Goal: Task Accomplishment & Management: Use online tool/utility

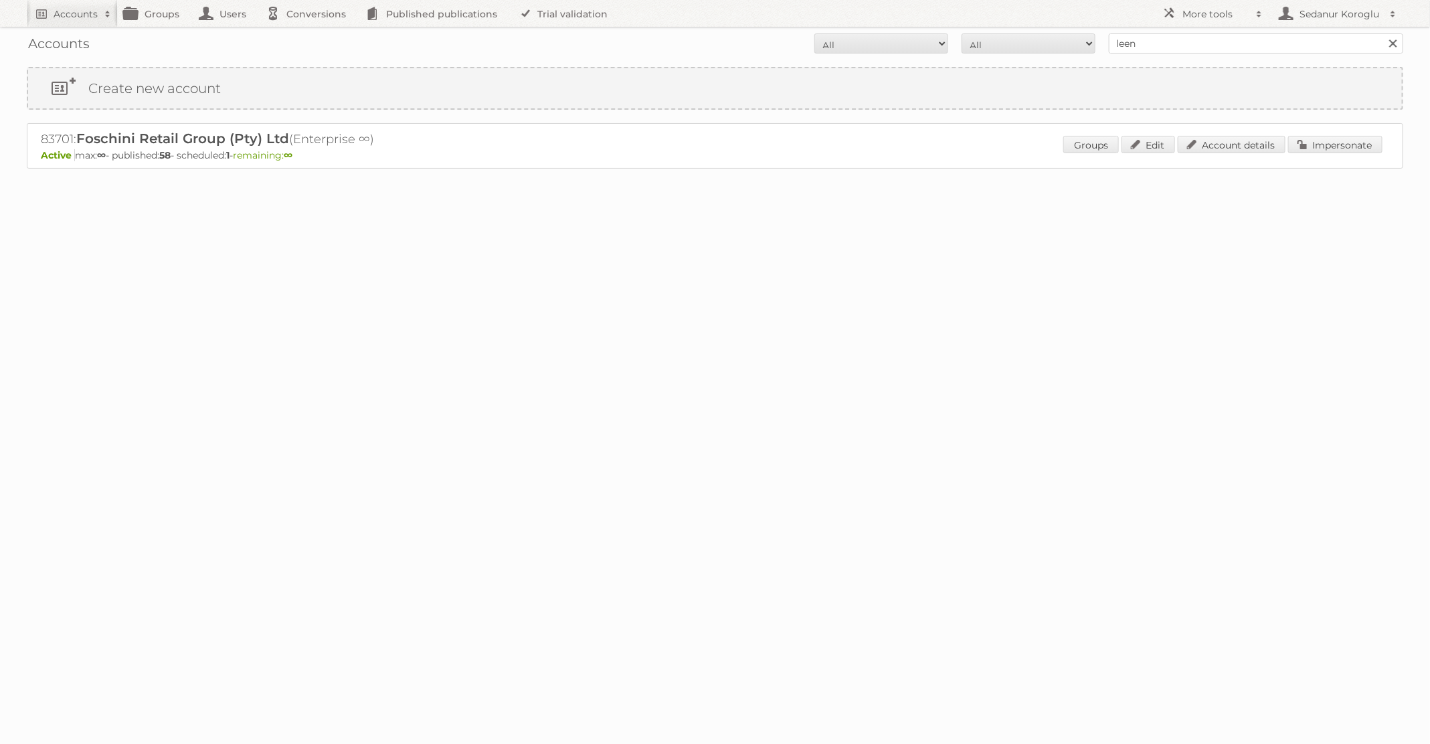
type input "[PERSON_NAME]"
click at [1383, 33] on input "Search" at bounding box center [1393, 43] width 20 height 20
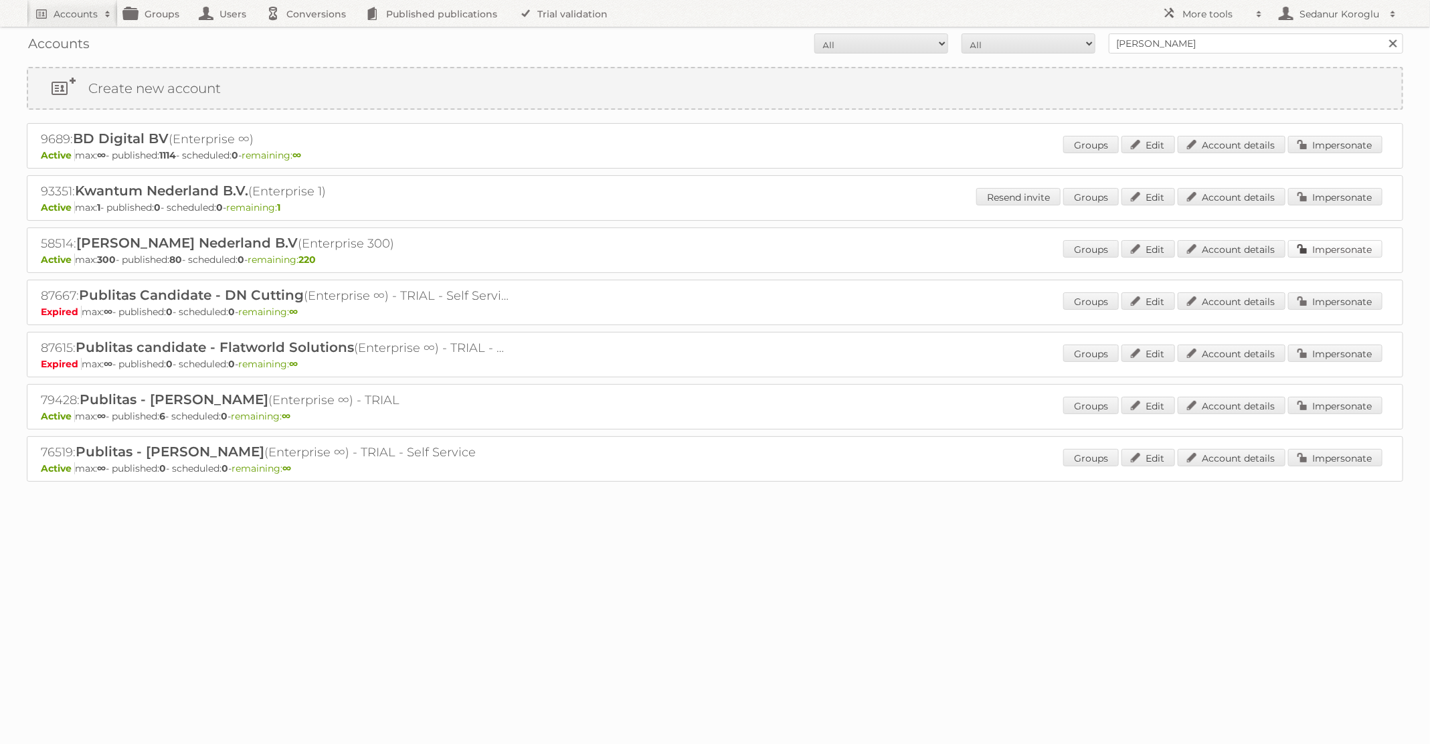
click at [1319, 244] on link "Impersonate" at bounding box center [1335, 248] width 94 height 17
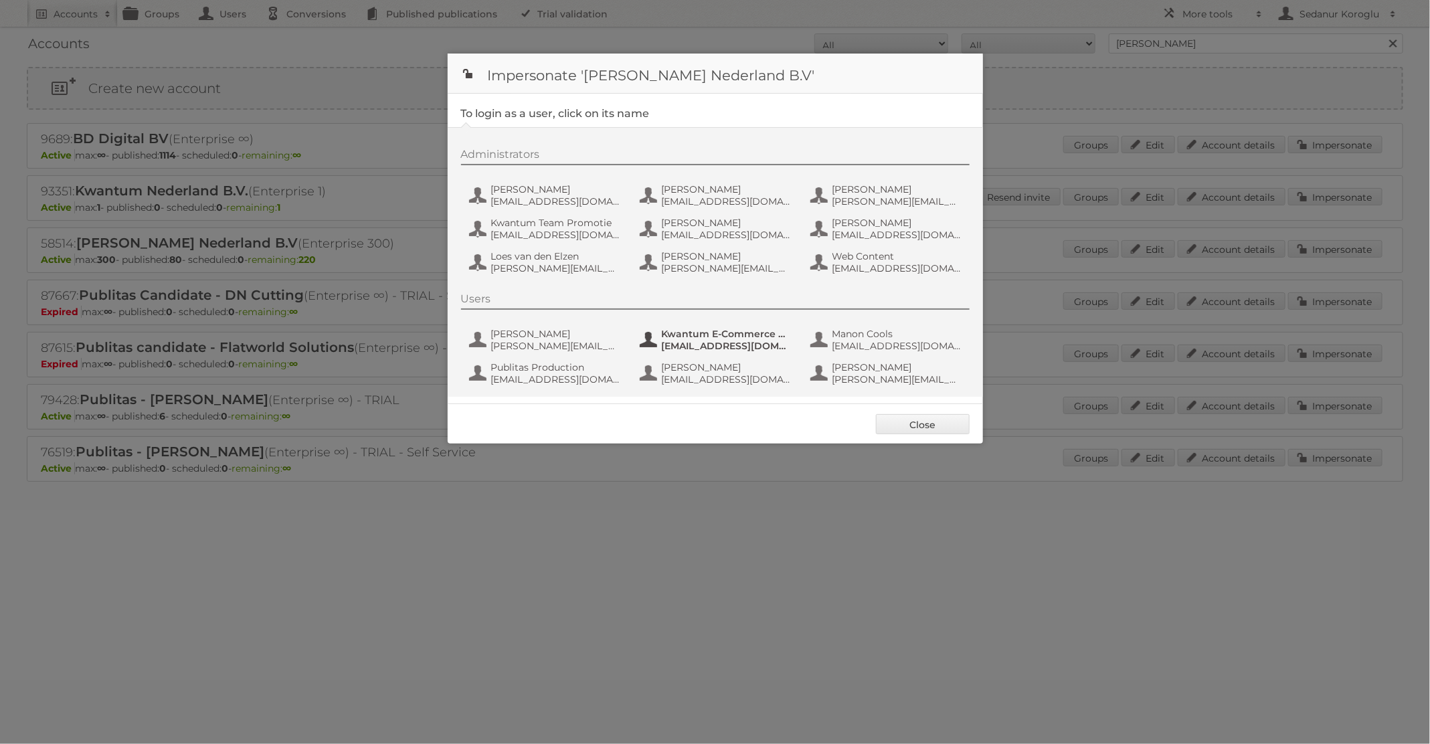
click at [750, 329] on span "Kwantum E-Commerce Marketing" at bounding box center [727, 334] width 130 height 12
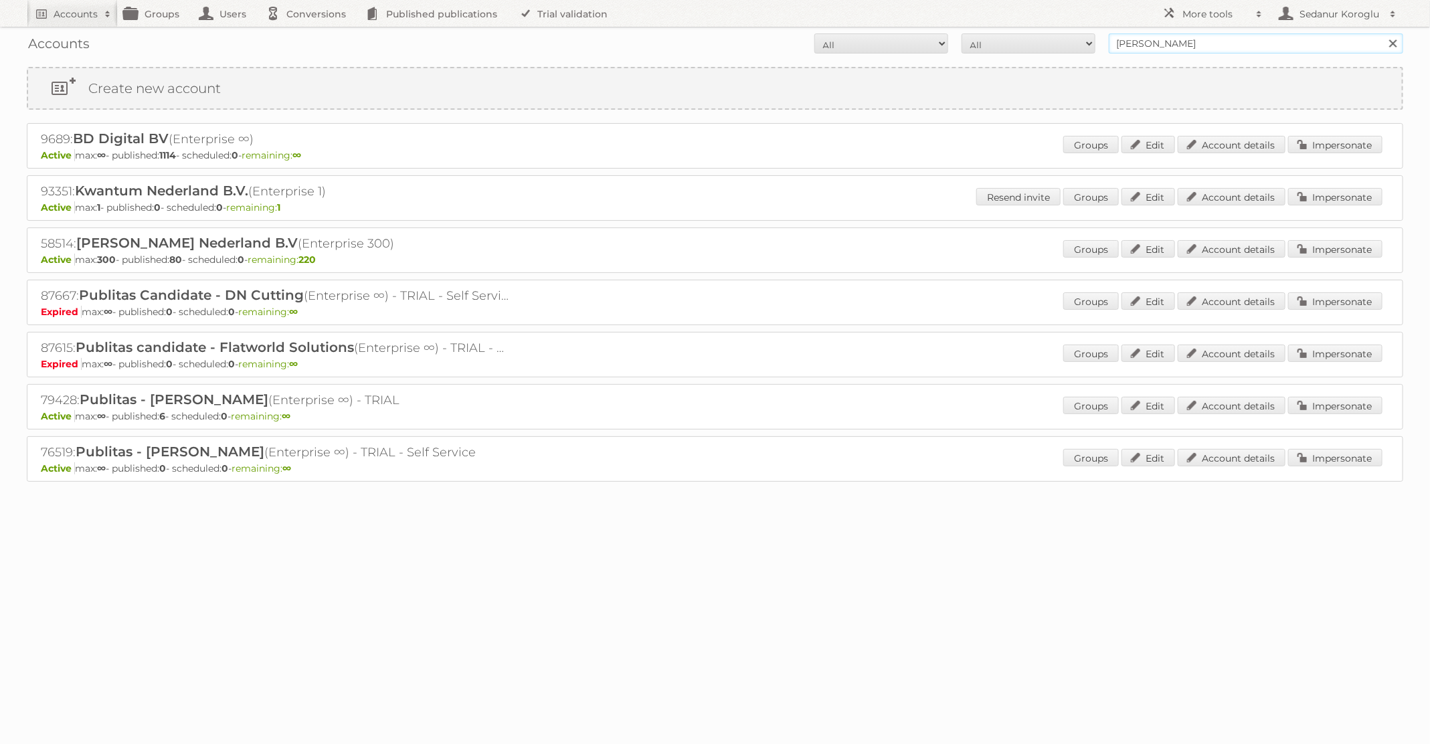
drag, startPoint x: 1185, startPoint y: 51, endPoint x: 1010, endPoint y: 49, distance: 175.4
click at [1010, 49] on form "All Active Expired Pending All Paid Trials Self service leen bakker Search" at bounding box center [715, 43] width 1377 height 20
type input "Plus Retail"
click at [1383, 33] on input "Search" at bounding box center [1393, 43] width 20 height 20
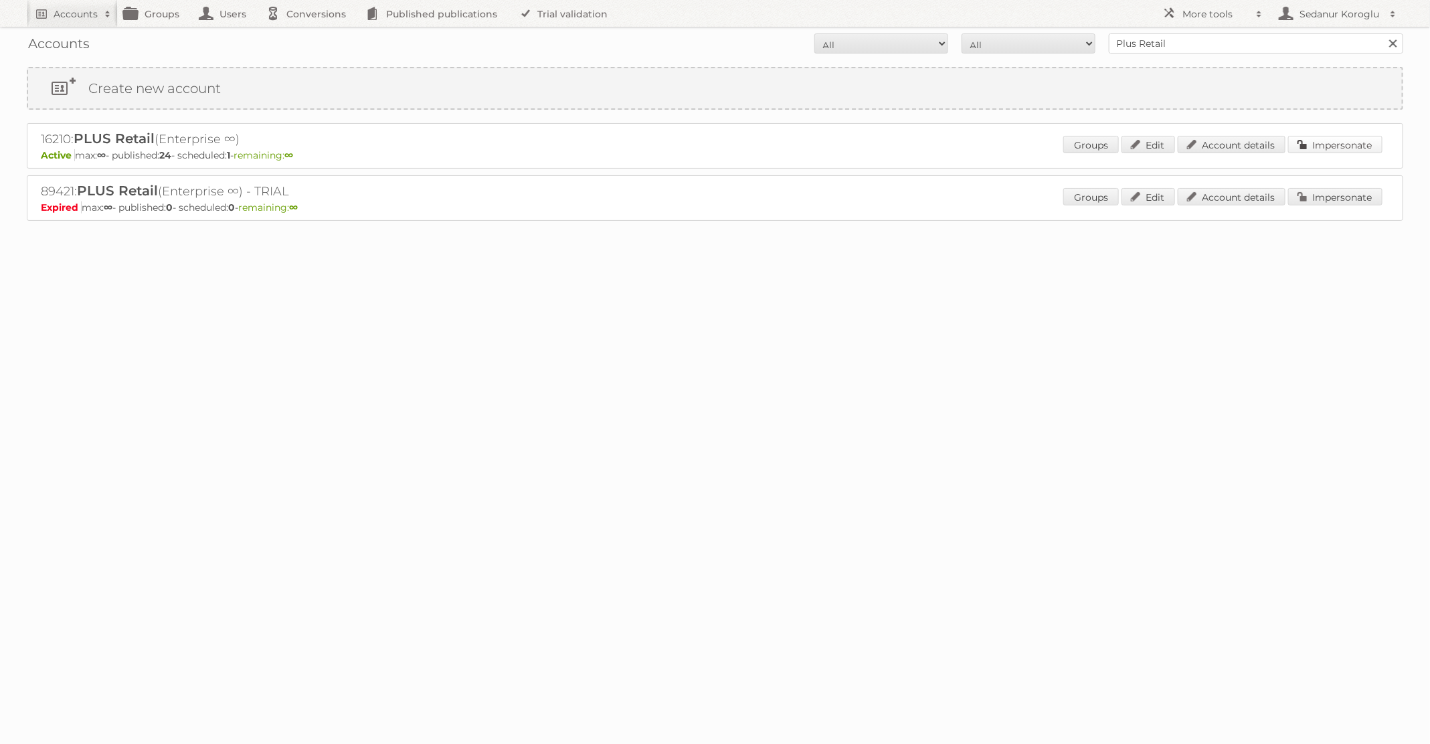
click at [1302, 144] on link "Impersonate" at bounding box center [1335, 144] width 94 height 17
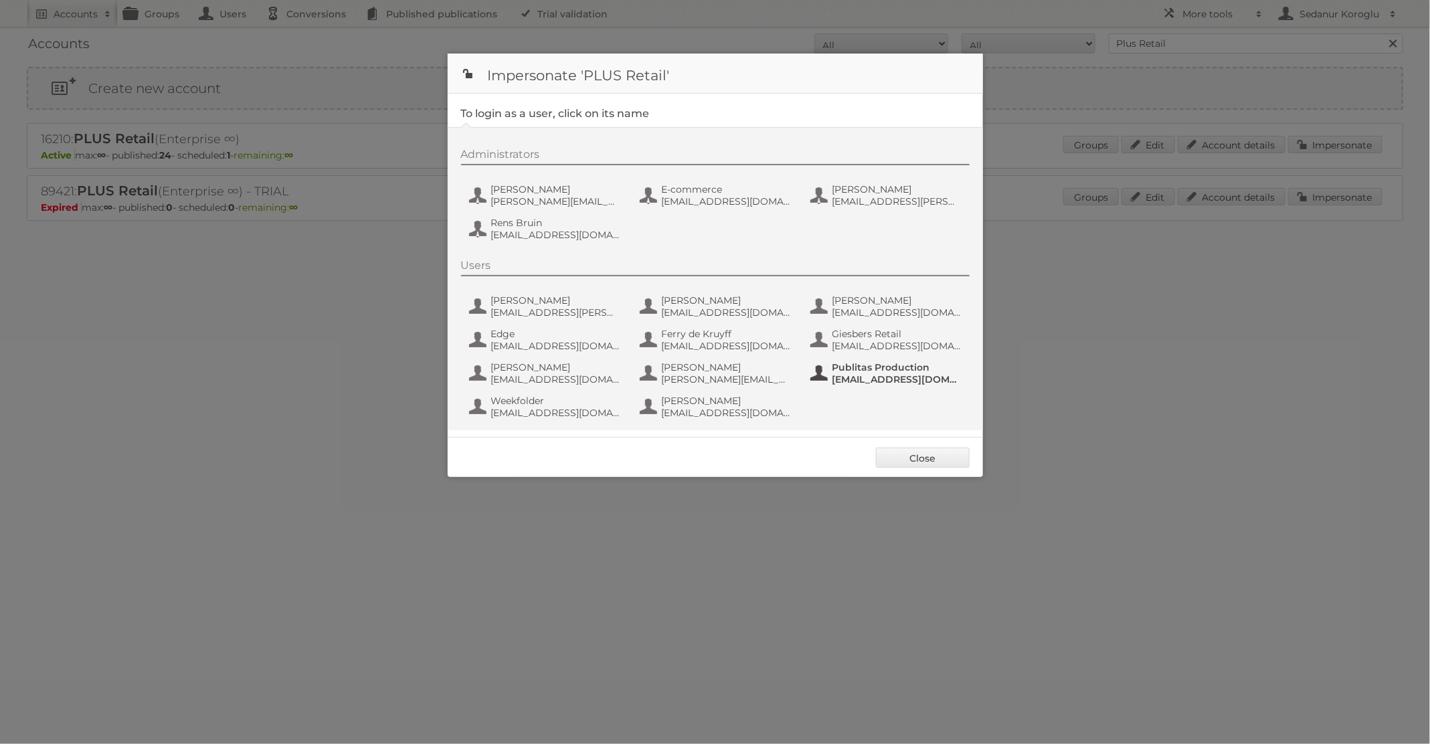
click at [866, 371] on span "Publitas Production" at bounding box center [898, 367] width 130 height 12
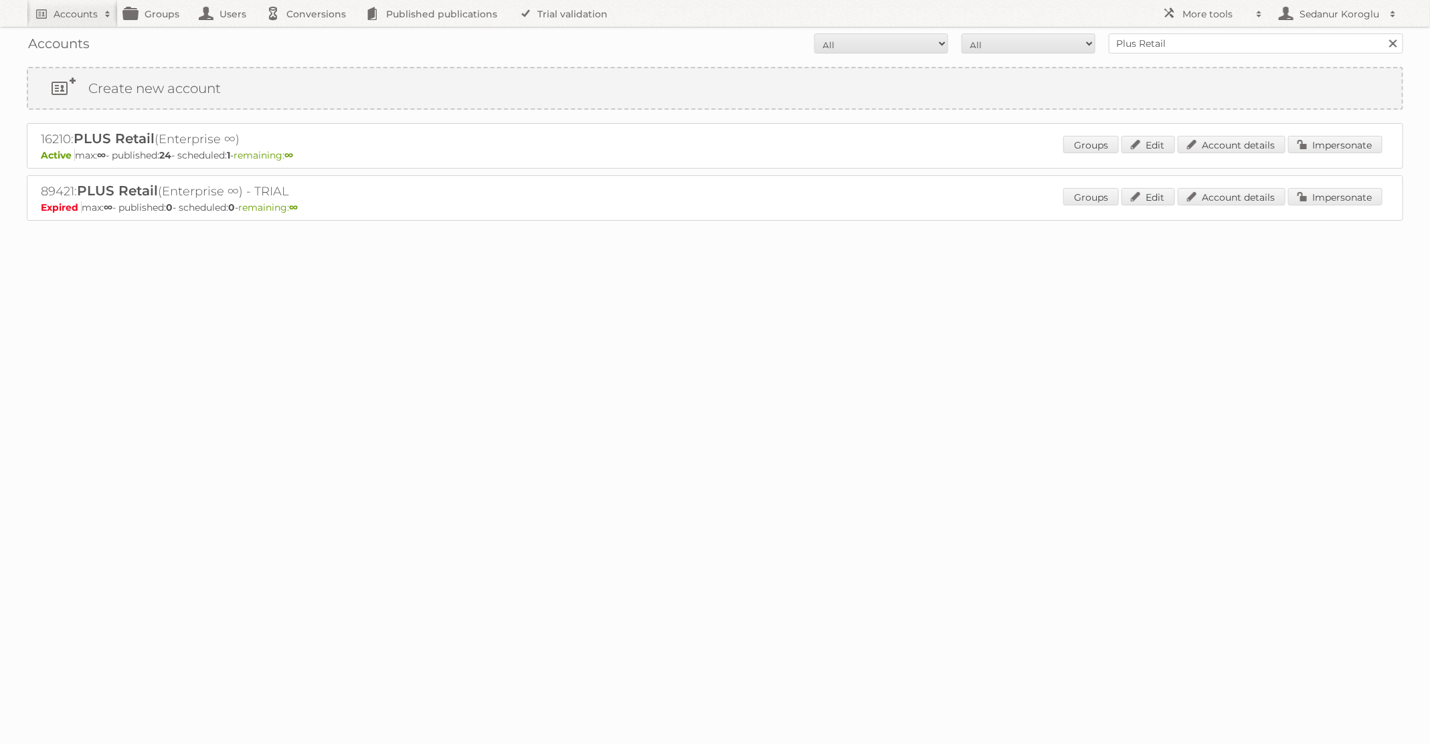
click at [828, 397] on body "Accounts Search Advanced Search Create new account Groups Users Conversions Pub…" at bounding box center [715, 372] width 1430 height 744
drag, startPoint x: 1167, startPoint y: 41, endPoint x: 1028, endPoint y: 22, distance: 140.6
click at [1030, 27] on div "Accounts All Active Expired Pending All Paid Trials Self service Plus Retail Se…" at bounding box center [715, 43] width 1377 height 33
type input "ICI Paris XL"
click at [1383, 33] on input "Search" at bounding box center [1393, 43] width 20 height 20
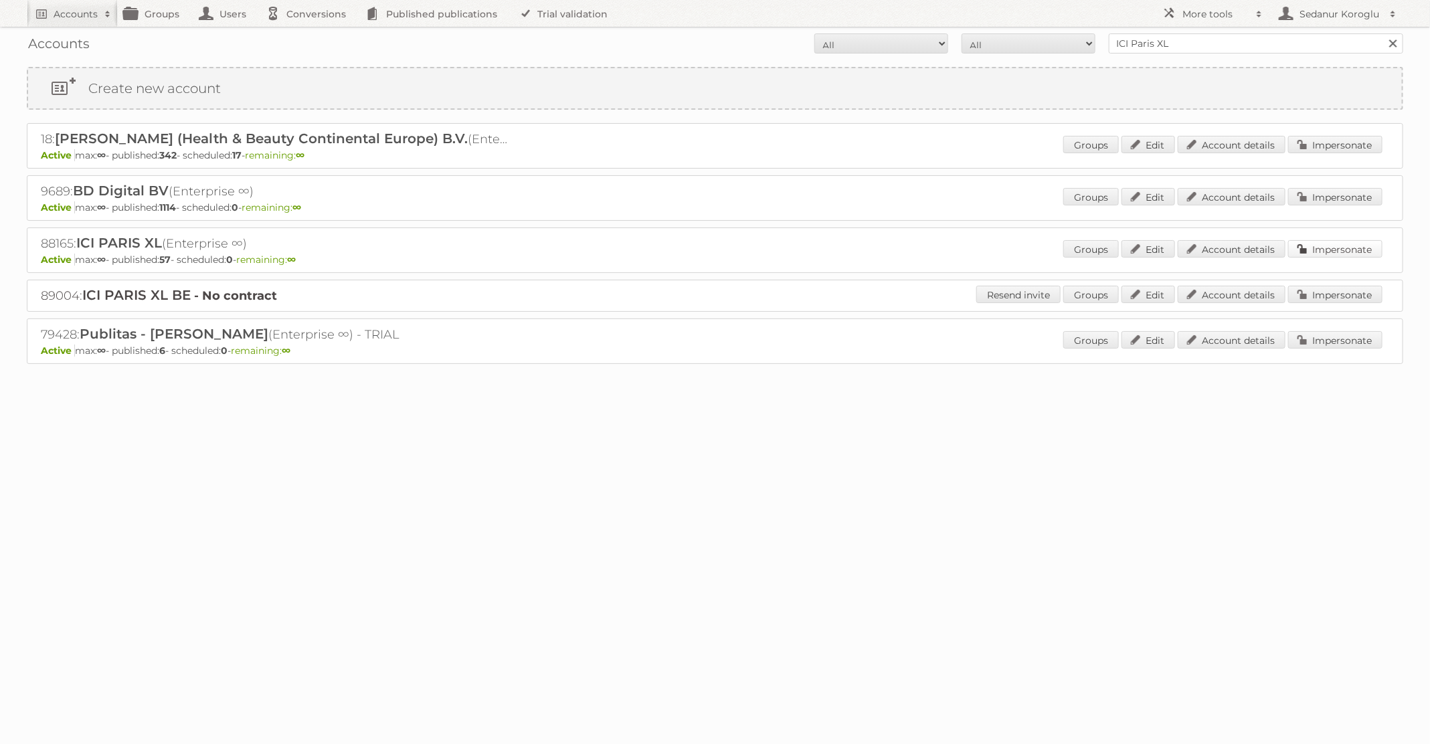
click at [1314, 247] on link "Impersonate" at bounding box center [1335, 248] width 94 height 17
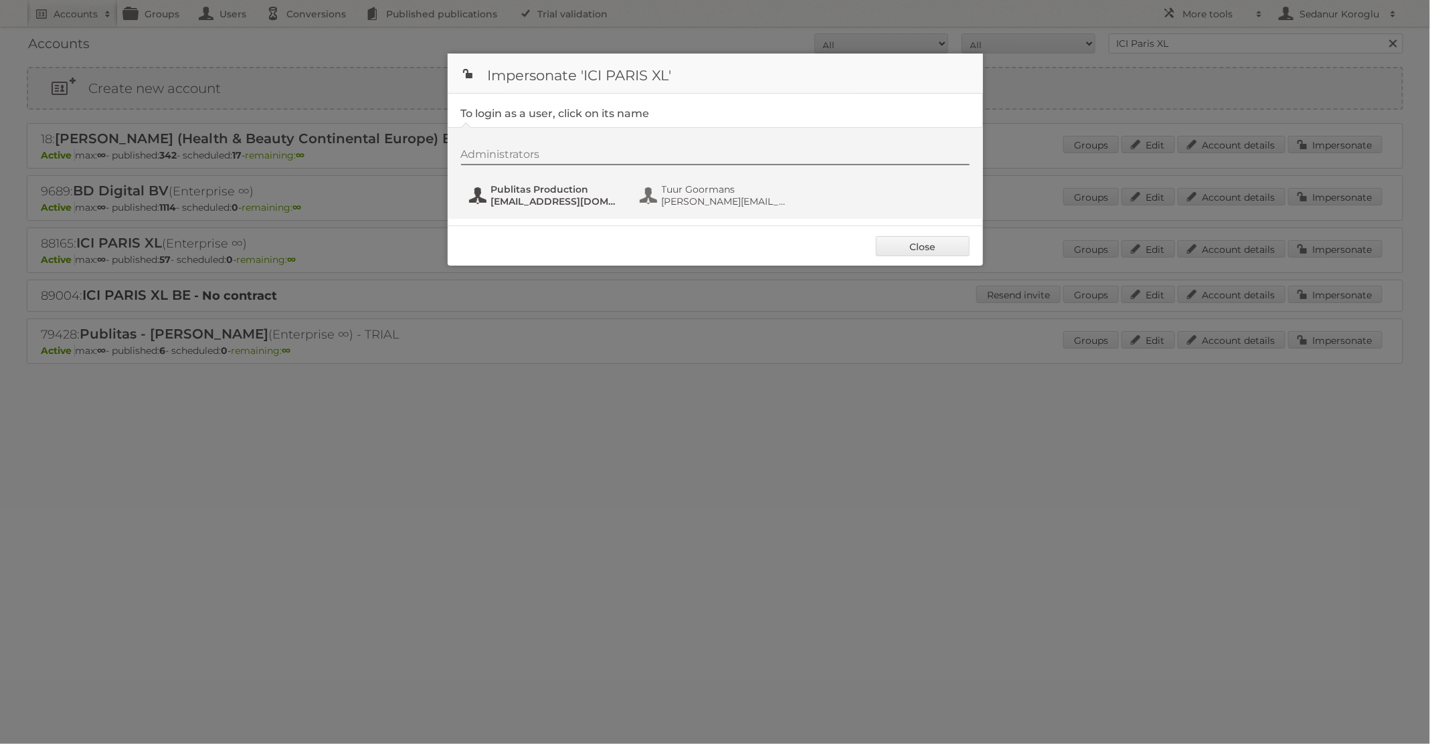
click at [562, 187] on span "Publitas Production" at bounding box center [556, 189] width 130 height 12
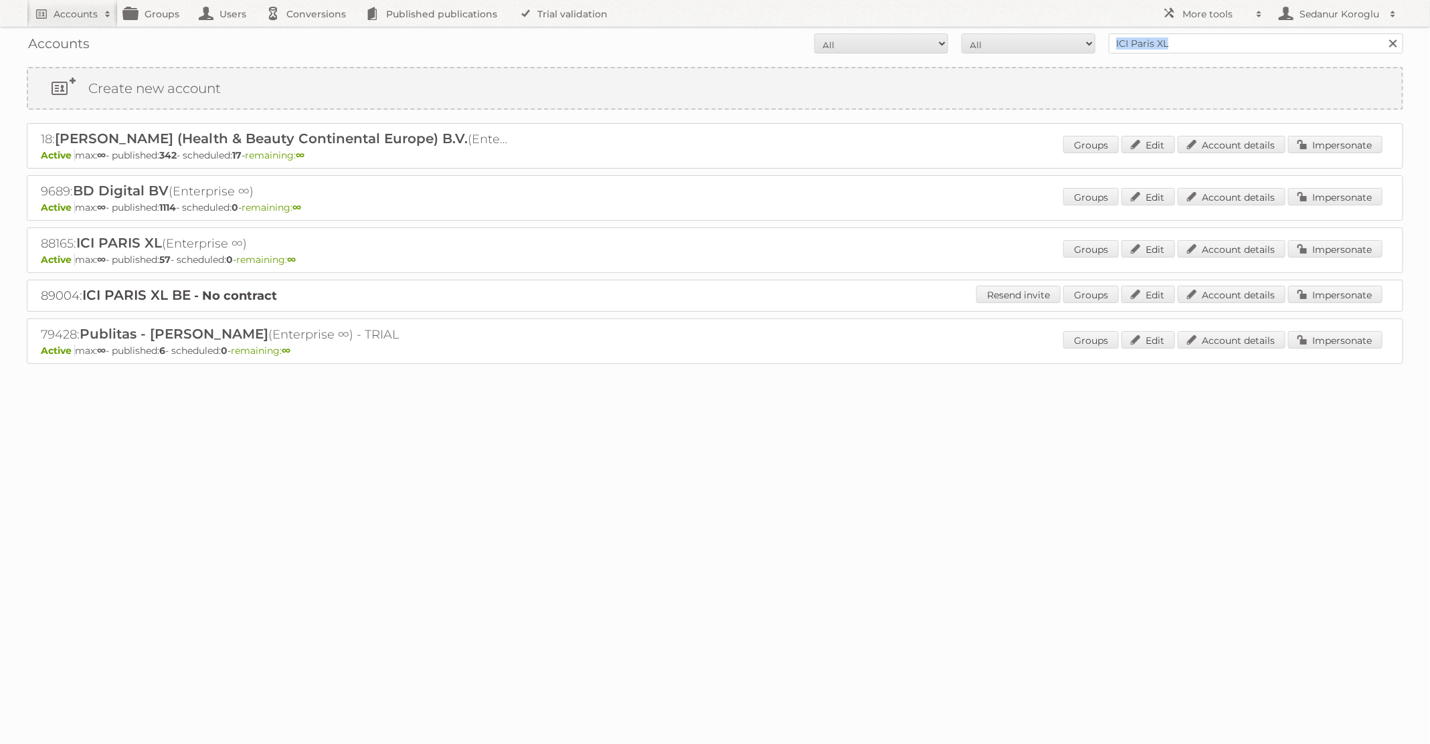
drag, startPoint x: 1193, startPoint y: 56, endPoint x: 1022, endPoint y: 39, distance: 171.5
click at [1022, 39] on div "Accounts All Active Expired Pending All Paid Trials Self service ICI Paris XL S…" at bounding box center [715, 43] width 1377 height 33
click at [1185, 33] on div "Accounts All Active Expired Pending All Paid Trials Self service ICI Paris XL S…" at bounding box center [715, 43] width 1377 height 33
click at [1183, 43] on input "ICI Paris XL" at bounding box center [1256, 43] width 294 height 20
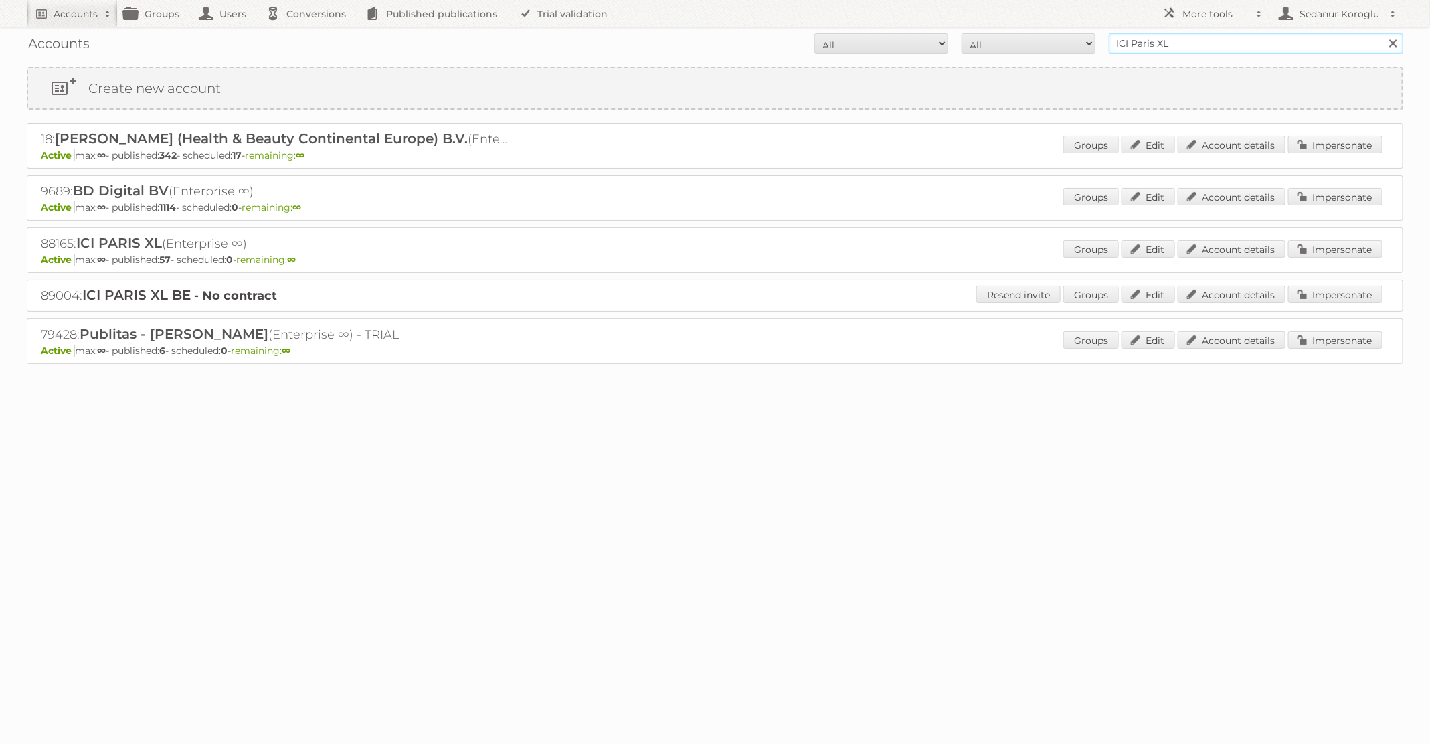
click at [1183, 43] on input "ICI Paris XL" at bounding box center [1256, 43] width 294 height 20
type input "[PERSON_NAME] NL"
click at [1383, 33] on input "Search" at bounding box center [1393, 43] width 20 height 20
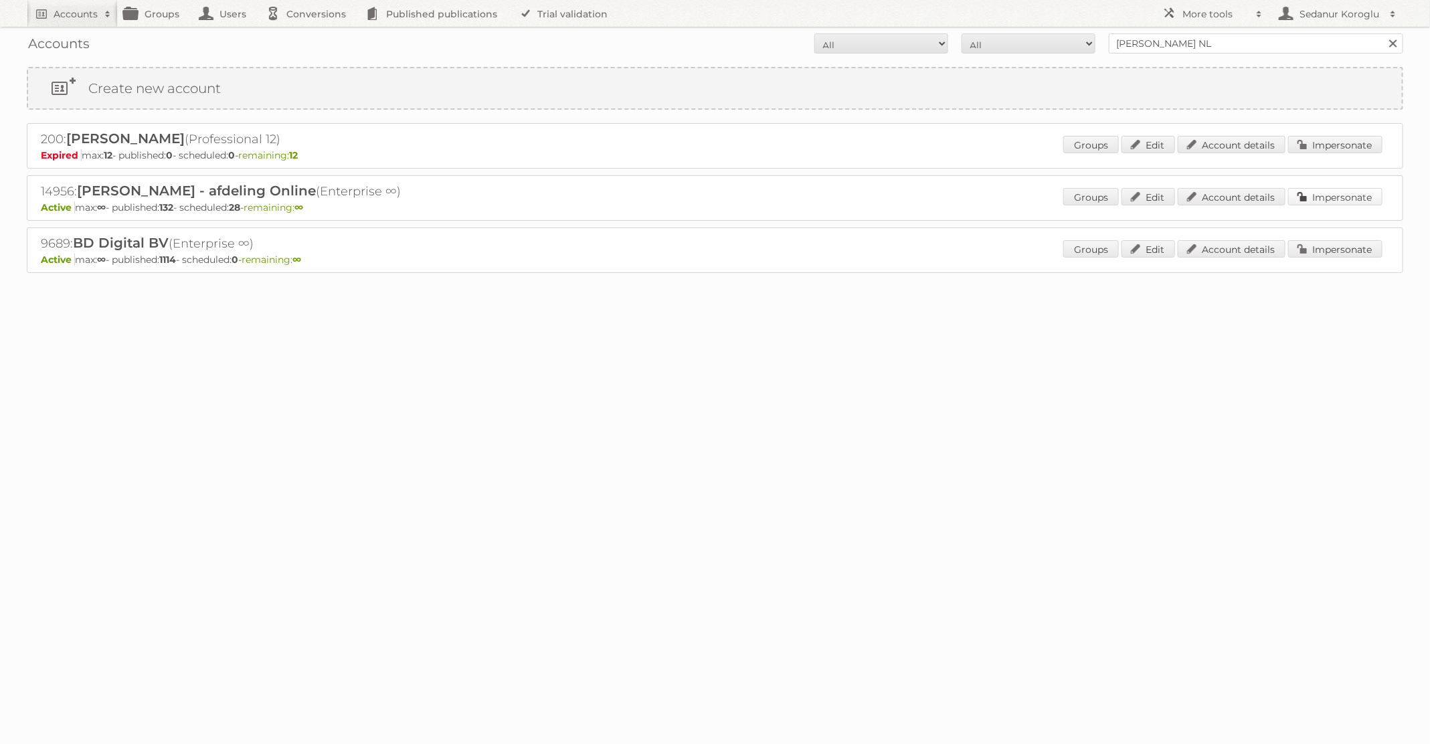
click at [1351, 201] on link "Impersonate" at bounding box center [1335, 196] width 94 height 17
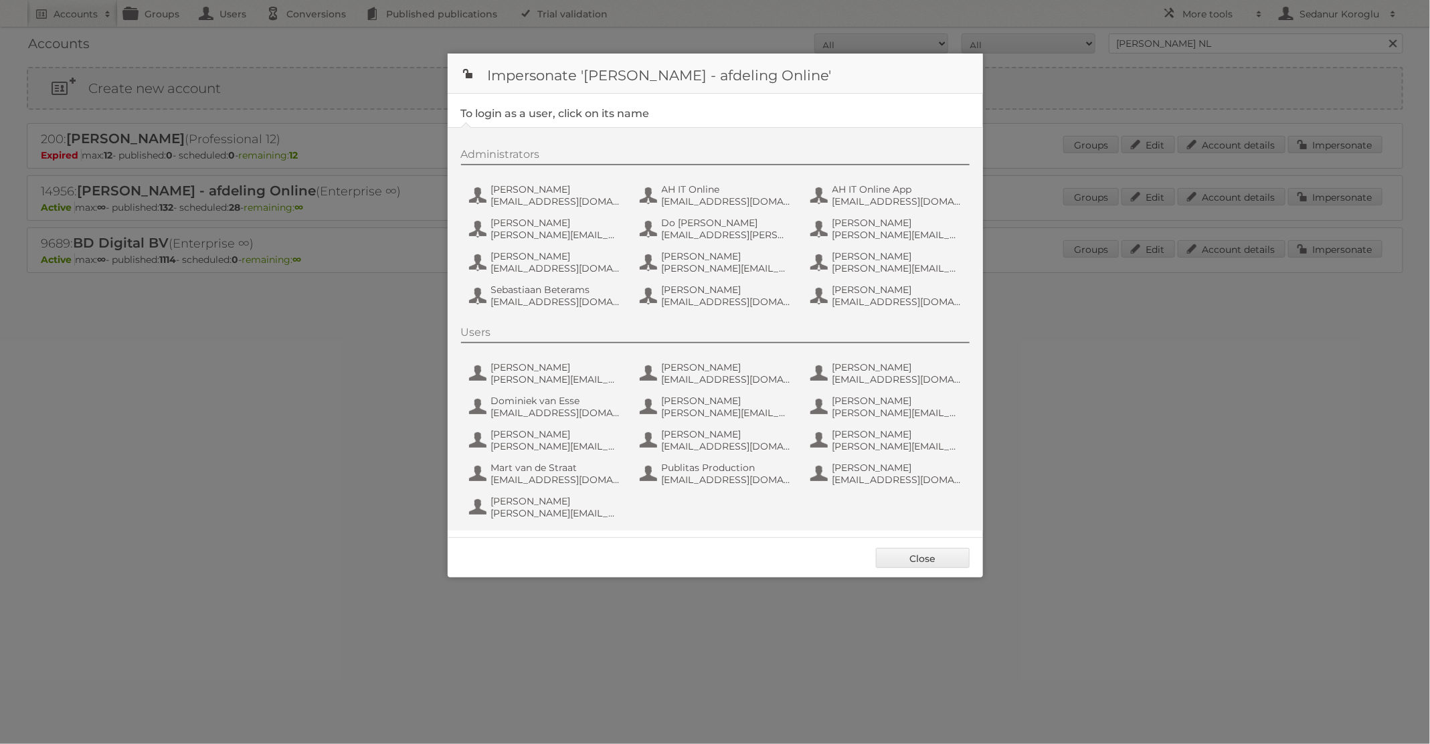
click at [692, 490] on div "Users [PERSON_NAME] [EMAIL_ADDRESS][DOMAIN_NAME] [PERSON_NAME] [PERSON_NAME][EM…" at bounding box center [722, 425] width 522 height 198
click at [697, 477] on span "[EMAIL_ADDRESS][DOMAIN_NAME]" at bounding box center [727, 480] width 130 height 12
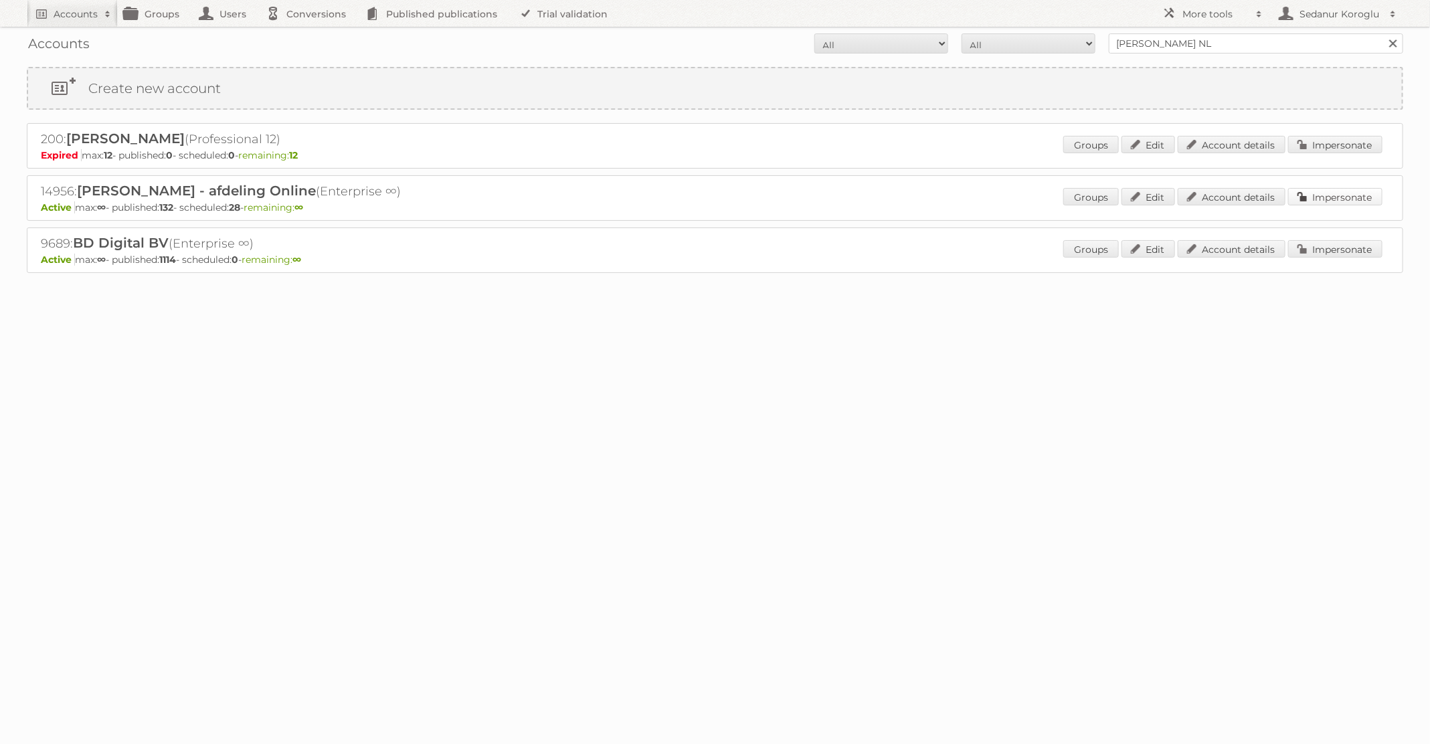
click at [1323, 193] on link "Impersonate" at bounding box center [1335, 196] width 94 height 17
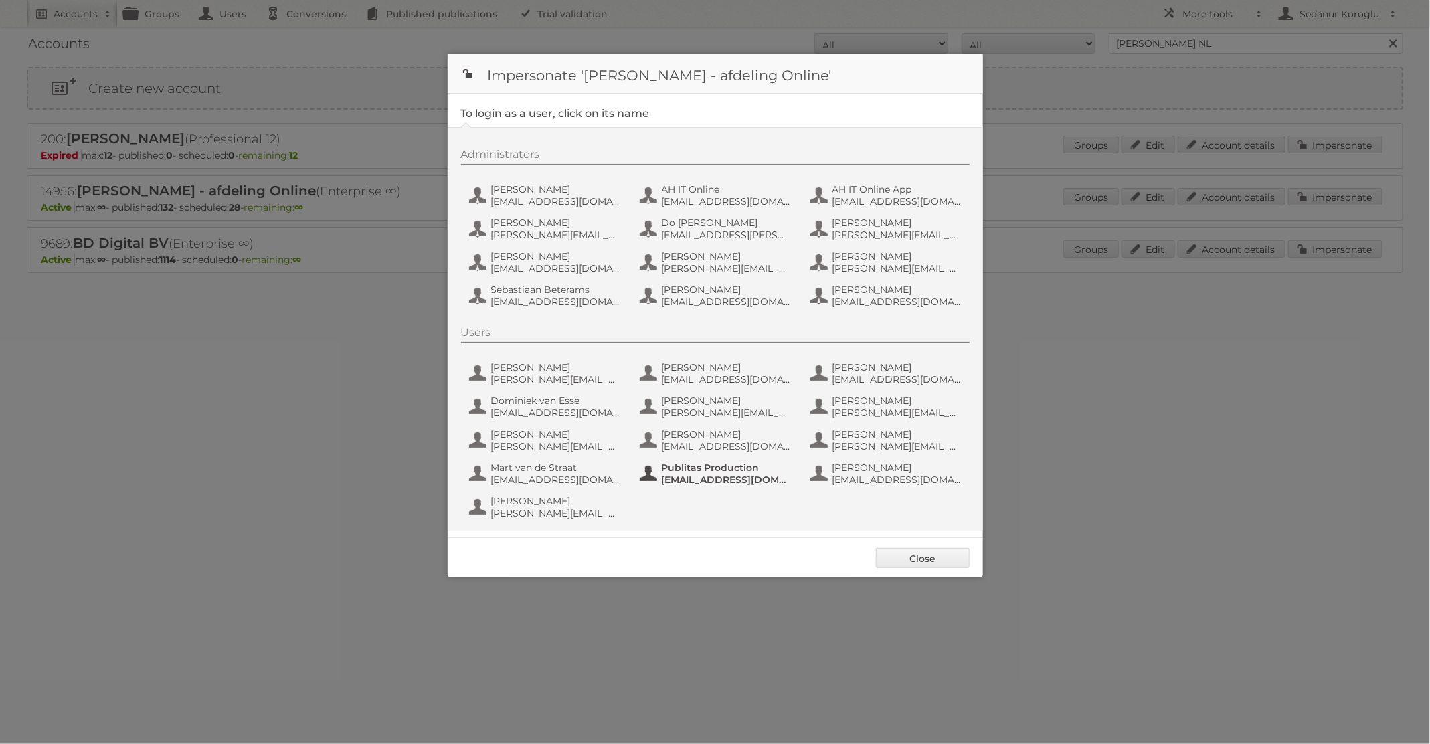
click at [705, 477] on span "fs+ah@publitas.com" at bounding box center [727, 480] width 130 height 12
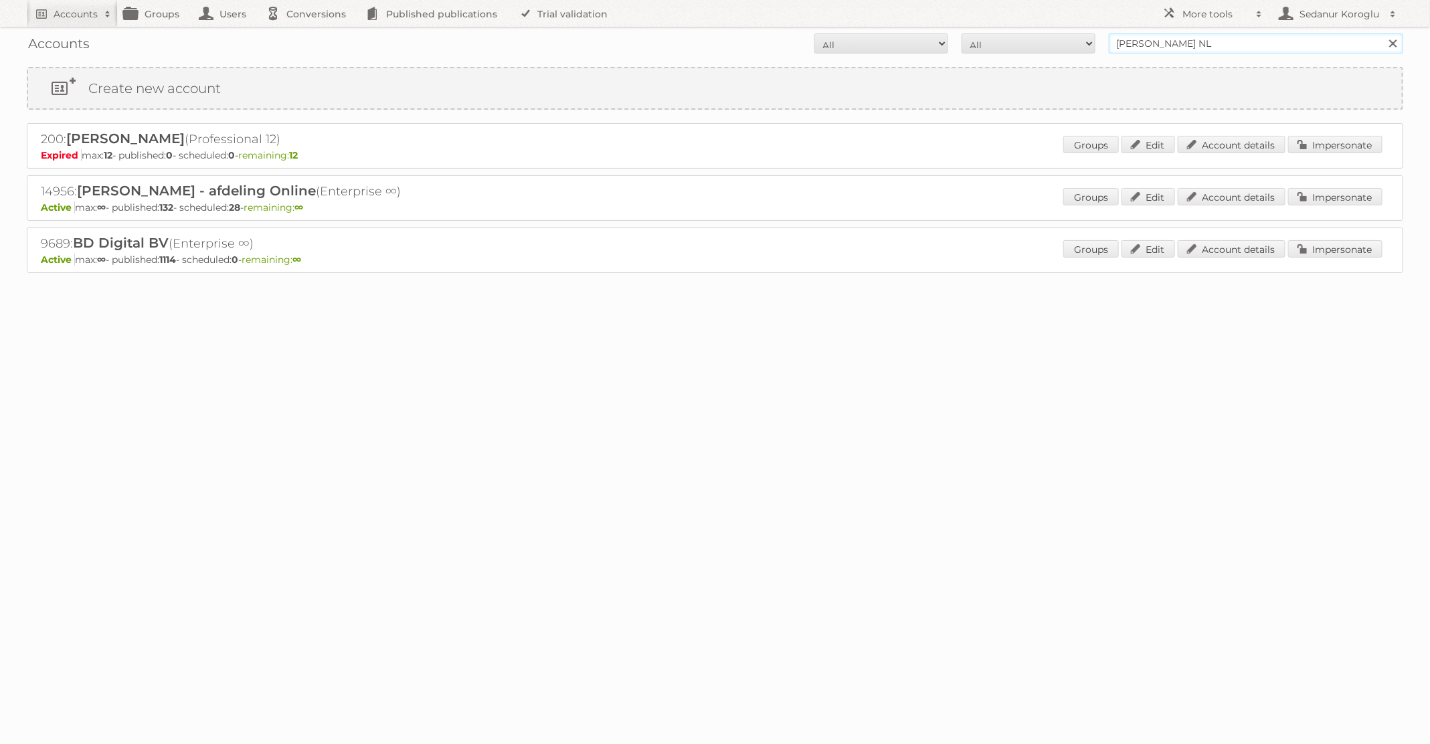
drag, startPoint x: 1191, startPoint y: 41, endPoint x: 1054, endPoint y: 41, distance: 136.5
click at [1054, 41] on form "All Active Expired Pending All Paid Trials Self service Albert Heijn NL Search" at bounding box center [715, 43] width 1377 height 20
type input "ICI Paris XL"
click at [1383, 33] on input "Search" at bounding box center [1393, 43] width 20 height 20
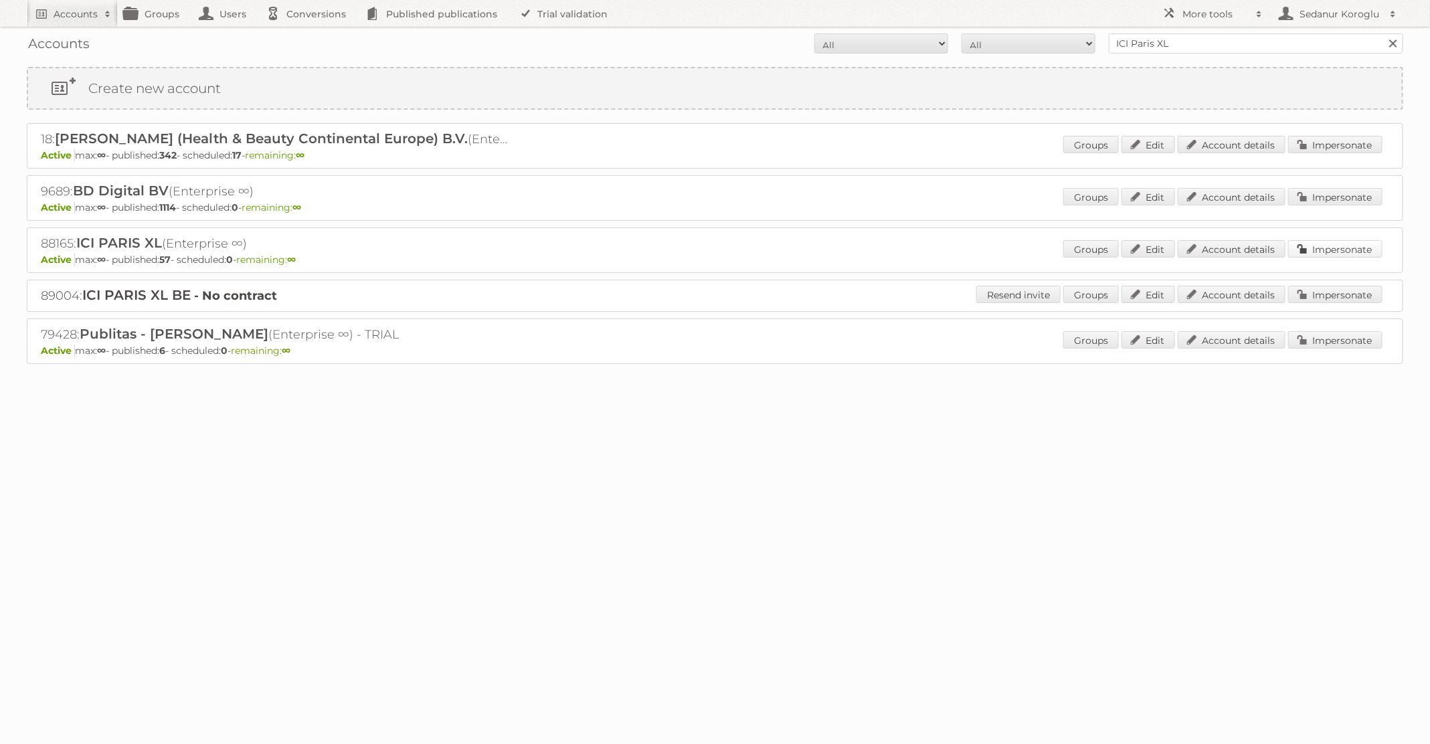
click at [1325, 244] on link "Impersonate" at bounding box center [1335, 248] width 94 height 17
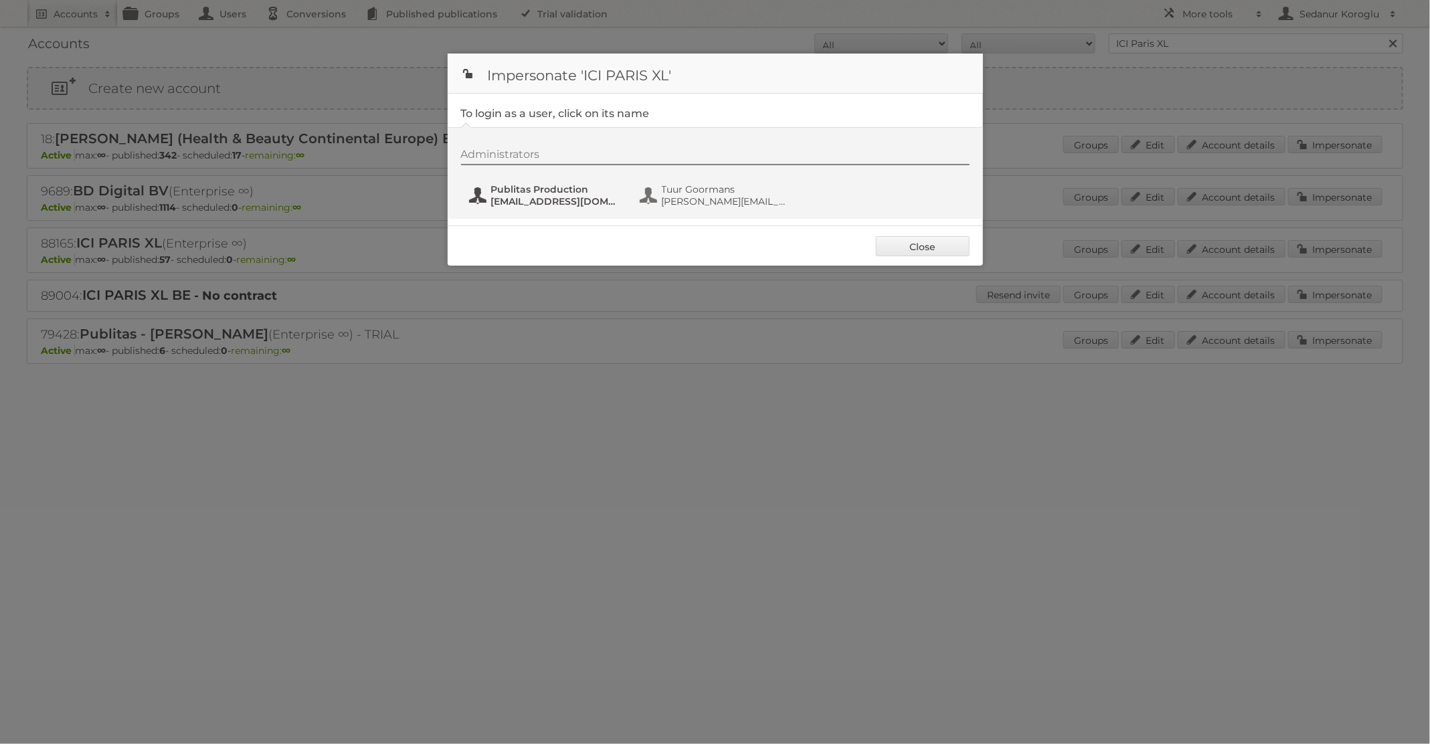
click at [577, 202] on span "[EMAIL_ADDRESS][DOMAIN_NAME]" at bounding box center [556, 201] width 130 height 12
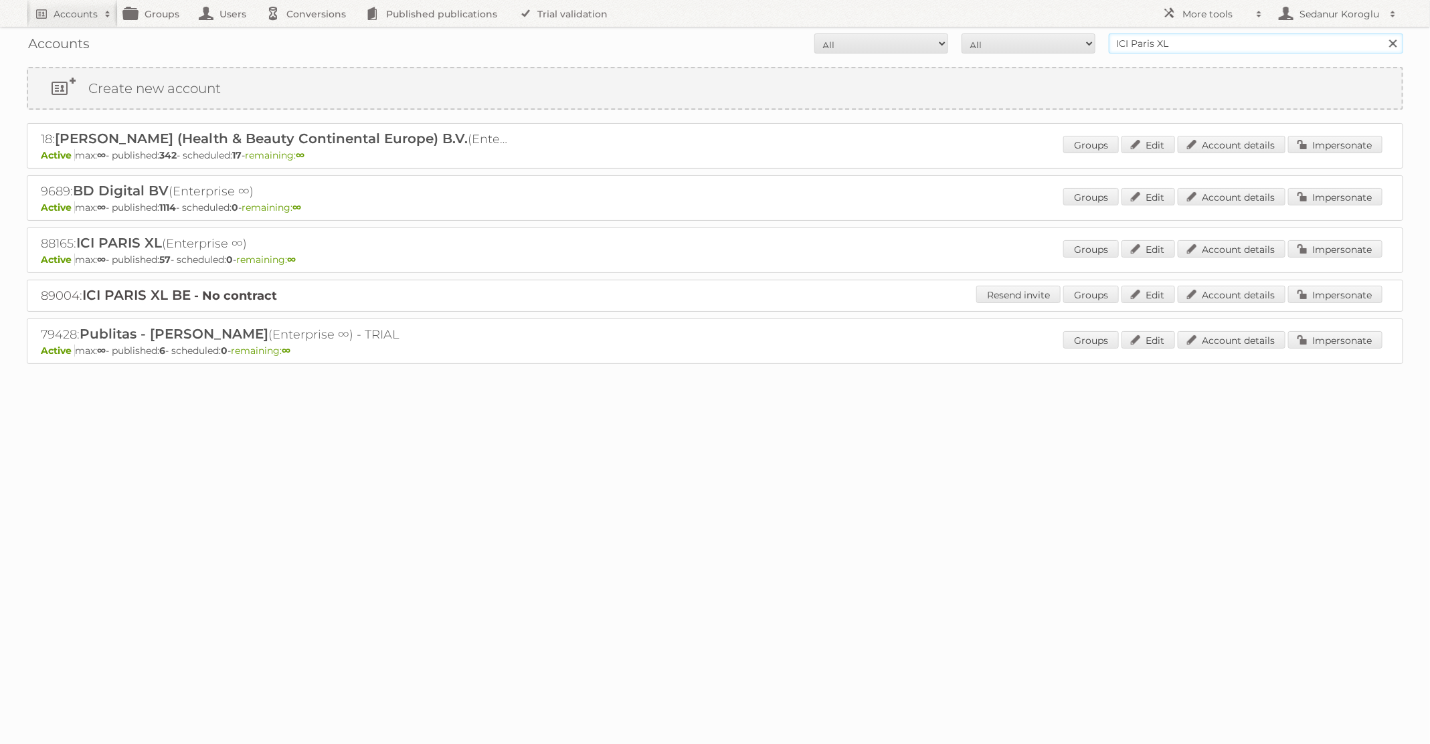
drag, startPoint x: 1174, startPoint y: 48, endPoint x: 1066, endPoint y: 46, distance: 108.5
click at [1067, 46] on form "All Active Expired Pending All Paid Trials Self service ICI [GEOGRAPHIC_DATA] X…" at bounding box center [715, 43] width 1377 height 20
type input "[PERSON_NAME] BE"
click at [1383, 33] on input "Search" at bounding box center [1393, 43] width 20 height 20
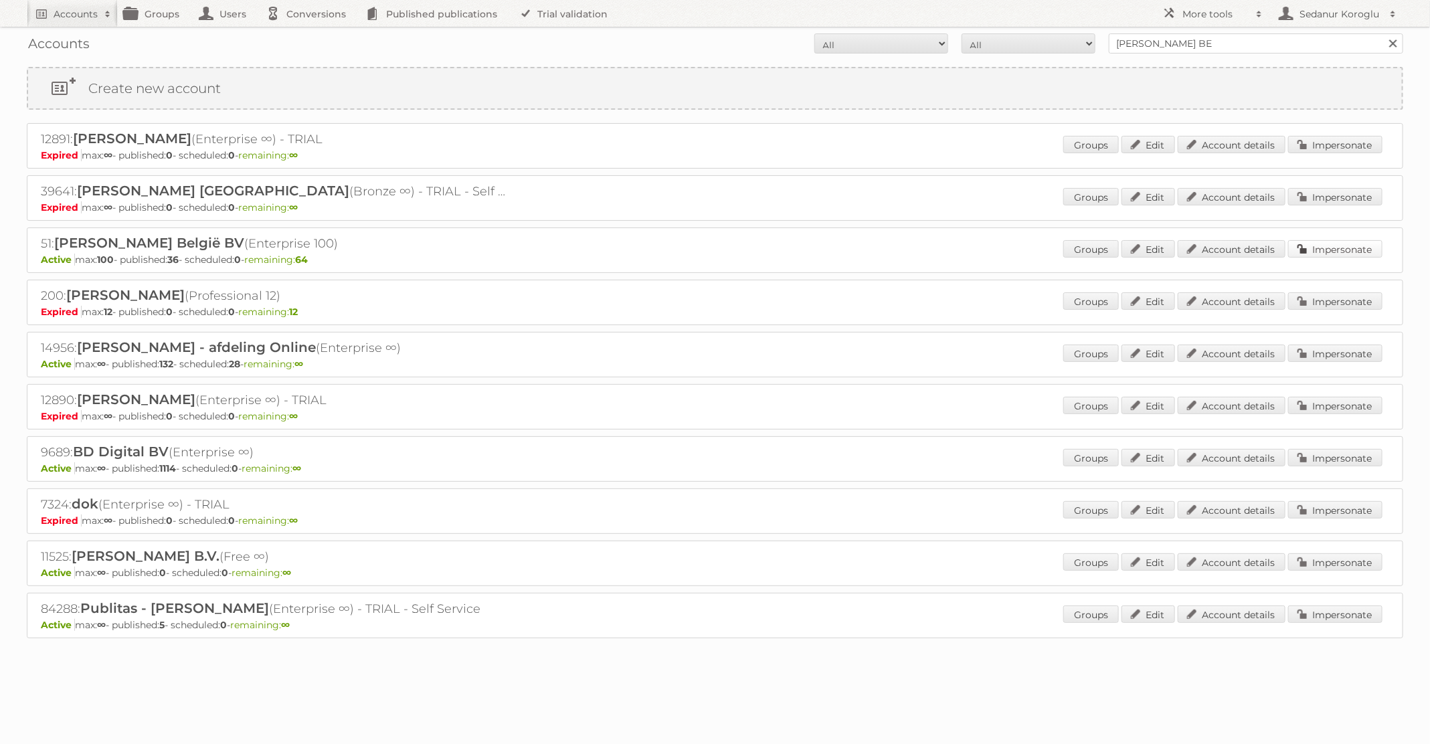
click at [1333, 250] on link "Impersonate" at bounding box center [1335, 248] width 94 height 17
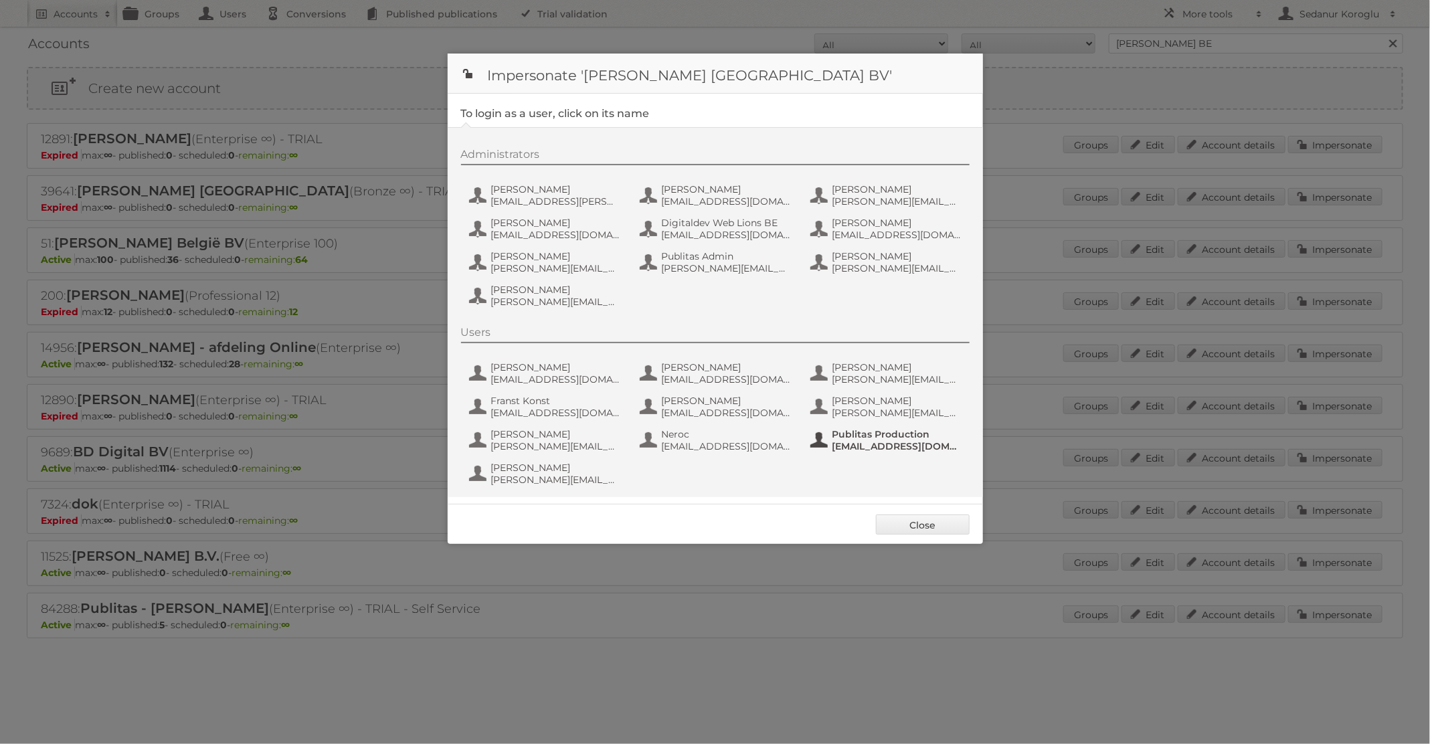
click at [842, 447] on span "[EMAIL_ADDRESS][DOMAIN_NAME]" at bounding box center [898, 446] width 130 height 12
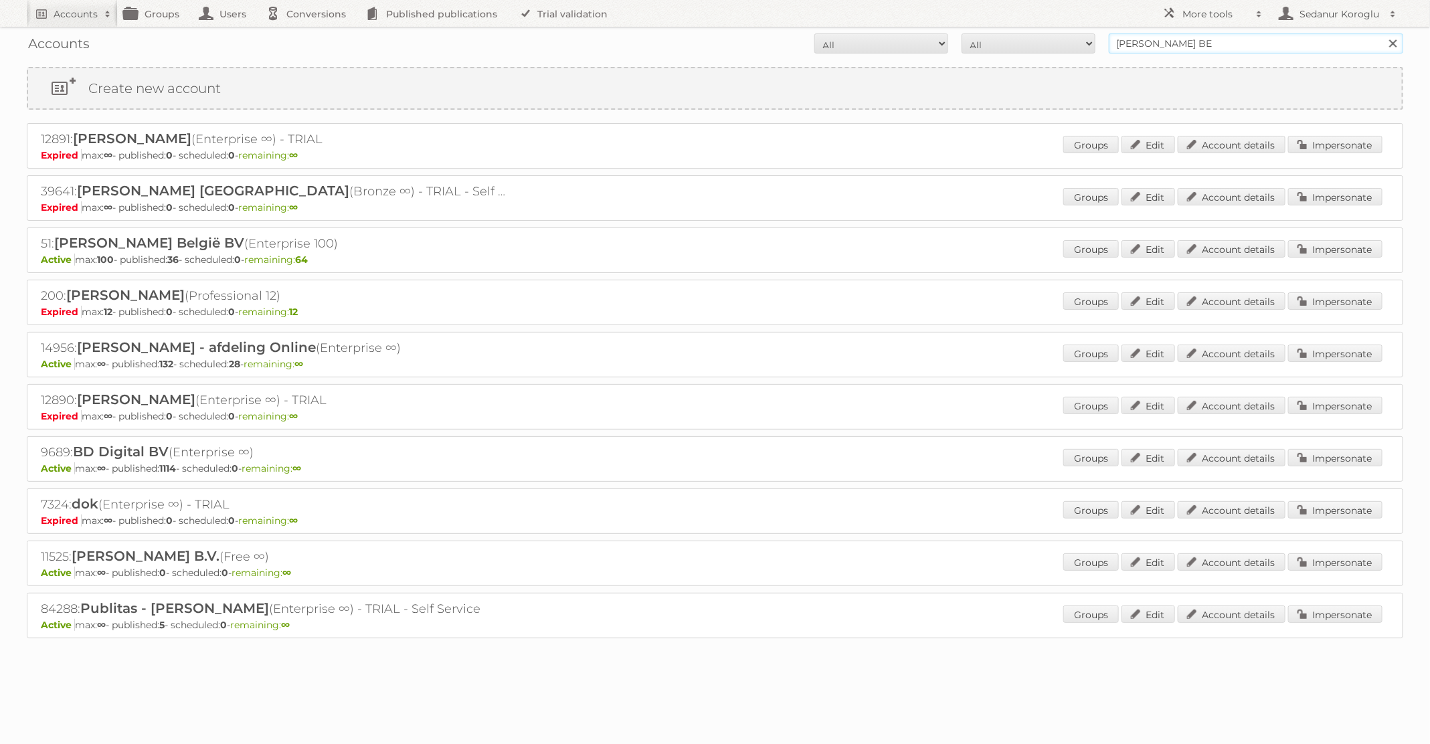
drag, startPoint x: 1195, startPoint y: 46, endPoint x: 1094, endPoint y: 39, distance: 102.0
click at [1094, 39] on form "All Active Expired Pending All Paid Trials Self service Albert Heijn BE Search" at bounding box center [715, 43] width 1377 height 20
type input "Plus Retail"
click at [1383, 33] on input "Search" at bounding box center [1393, 43] width 20 height 20
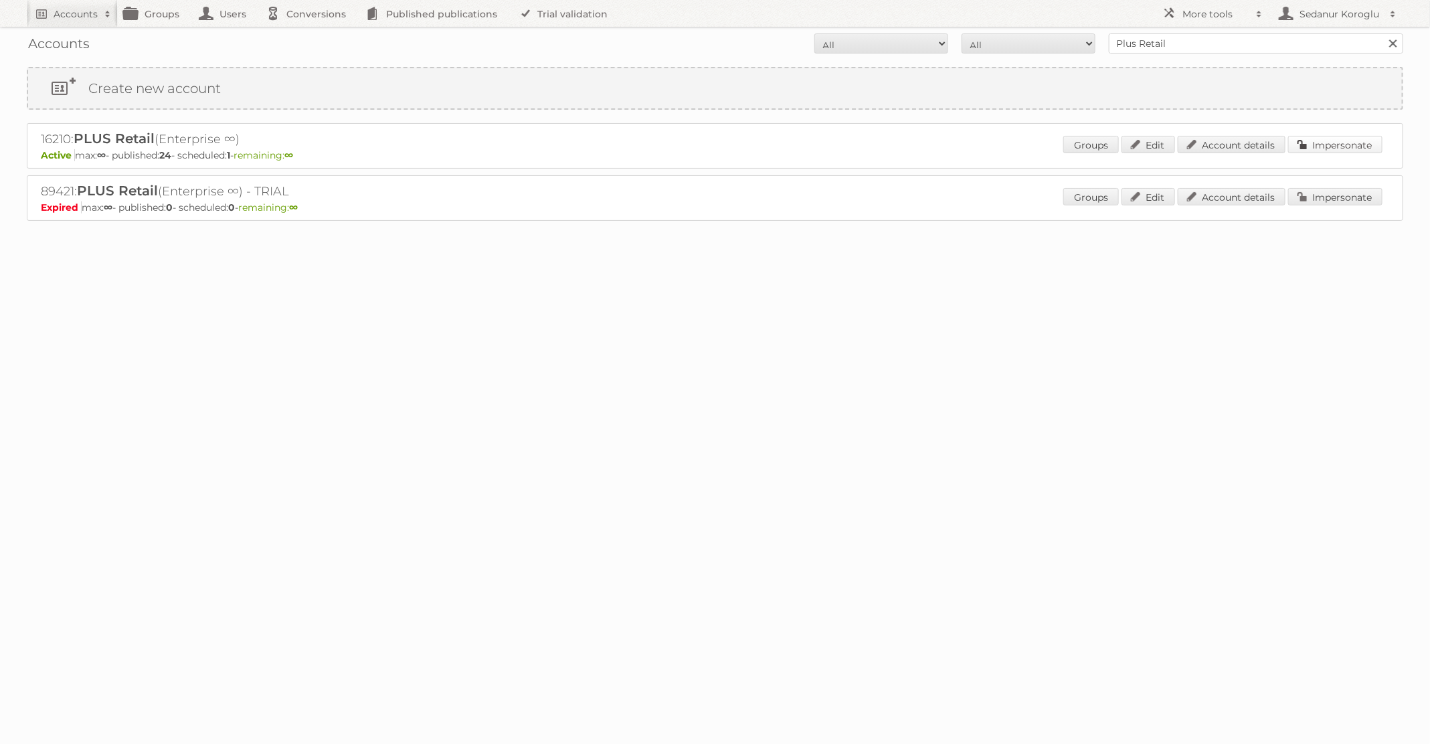
click at [1328, 143] on link "Impersonate" at bounding box center [1335, 144] width 94 height 17
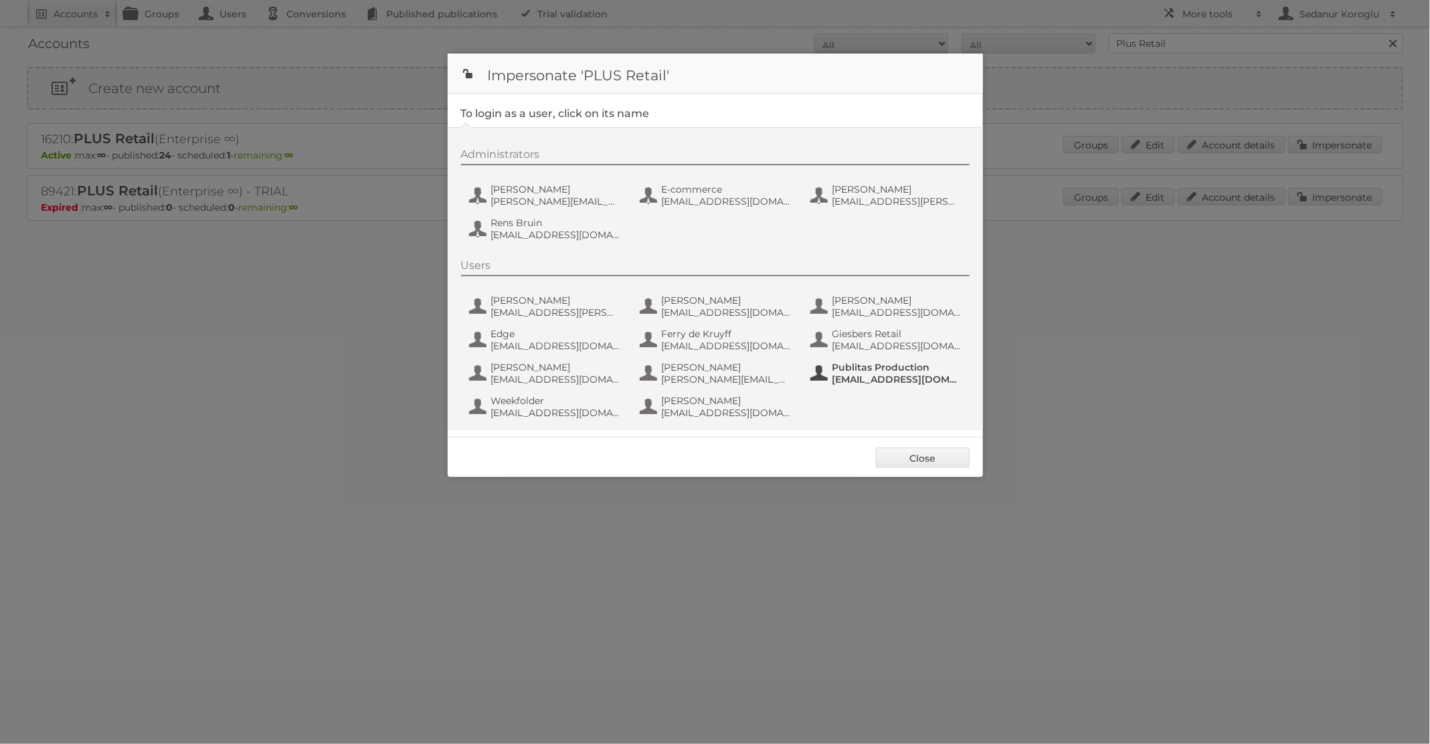
click at [847, 379] on span "[EMAIL_ADDRESS][DOMAIN_NAME]" at bounding box center [898, 379] width 130 height 12
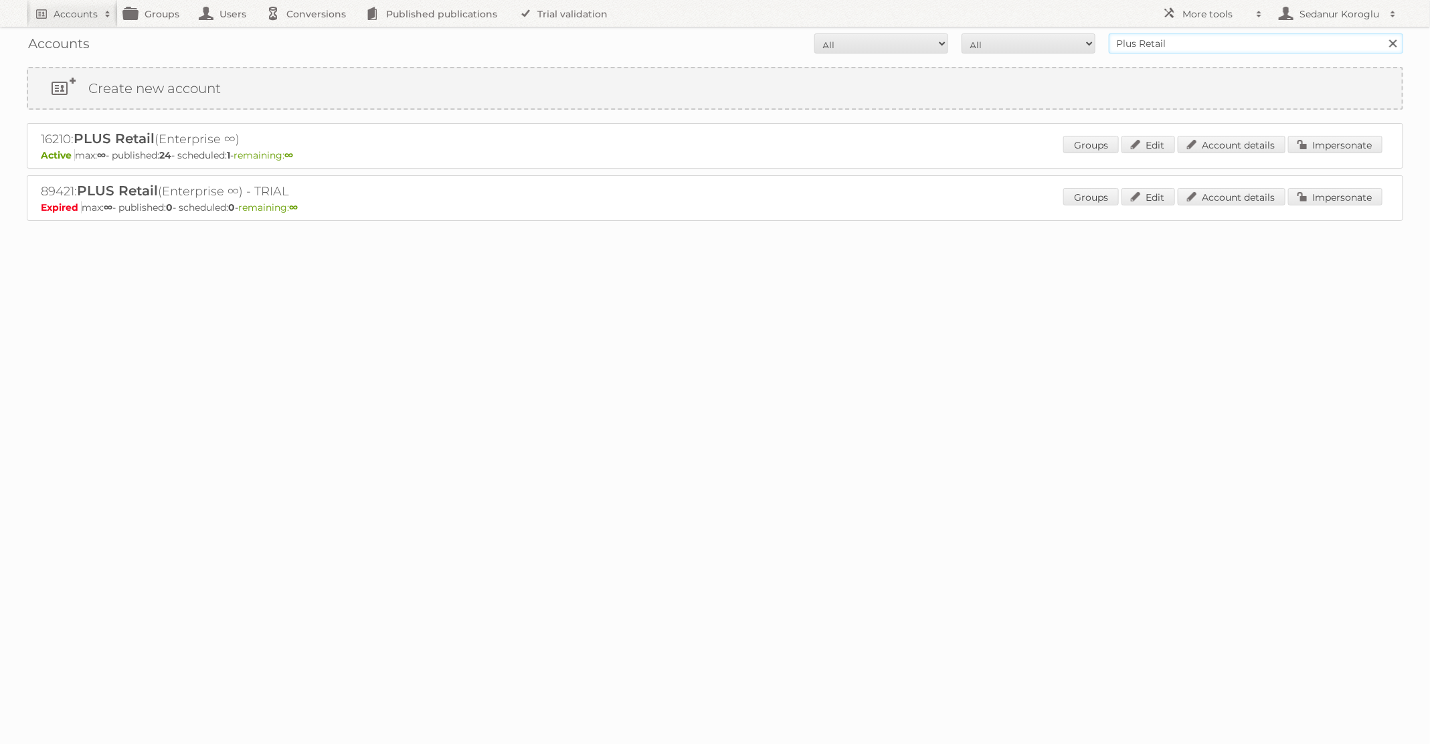
drag, startPoint x: 1181, startPoint y: 45, endPoint x: 1063, endPoint y: 36, distance: 118.8
click at [1063, 40] on form "All Active Expired Pending All Paid Trials Self service Plus Retail Search" at bounding box center [715, 43] width 1377 height 20
type input "Kruidvat"
click at [1383, 33] on input "Search" at bounding box center [1393, 43] width 20 height 20
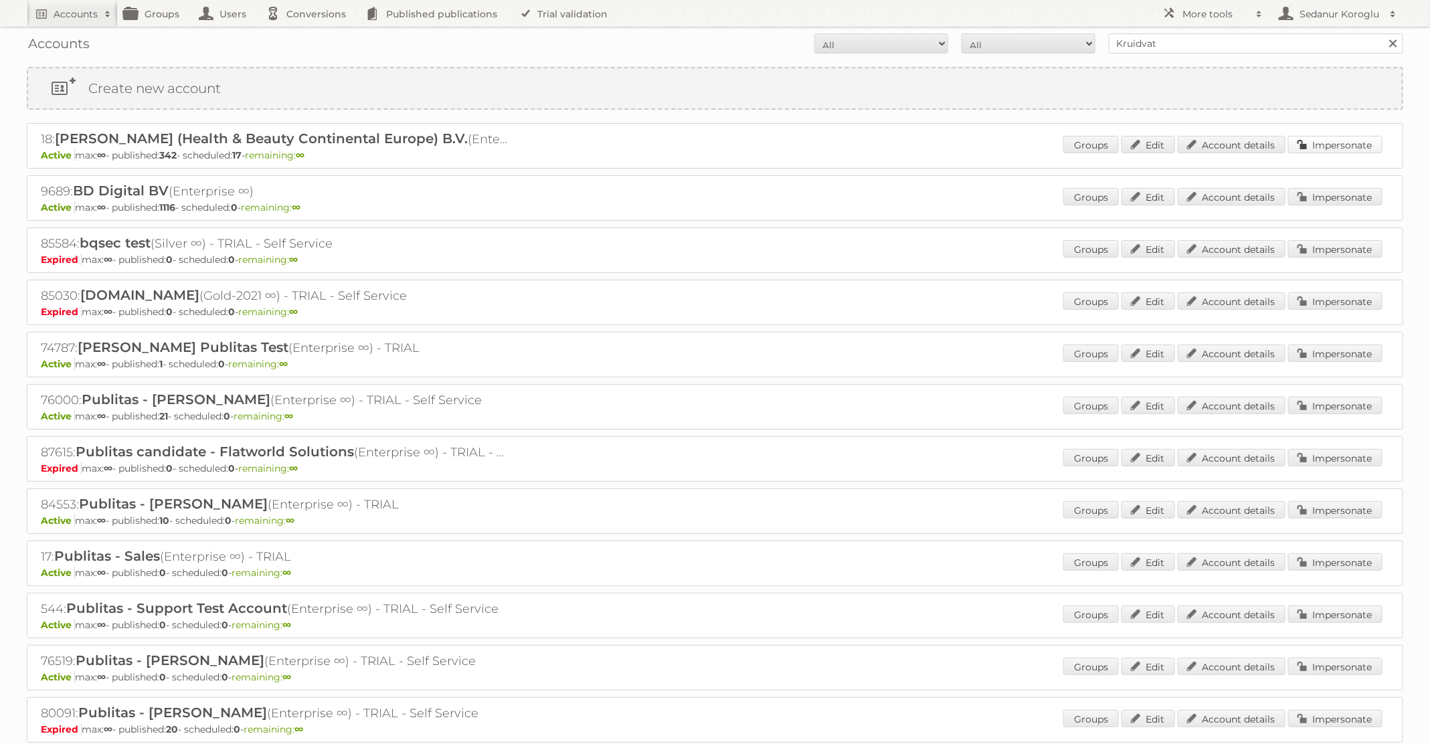
click at [1323, 143] on link "Impersonate" at bounding box center [1335, 144] width 94 height 17
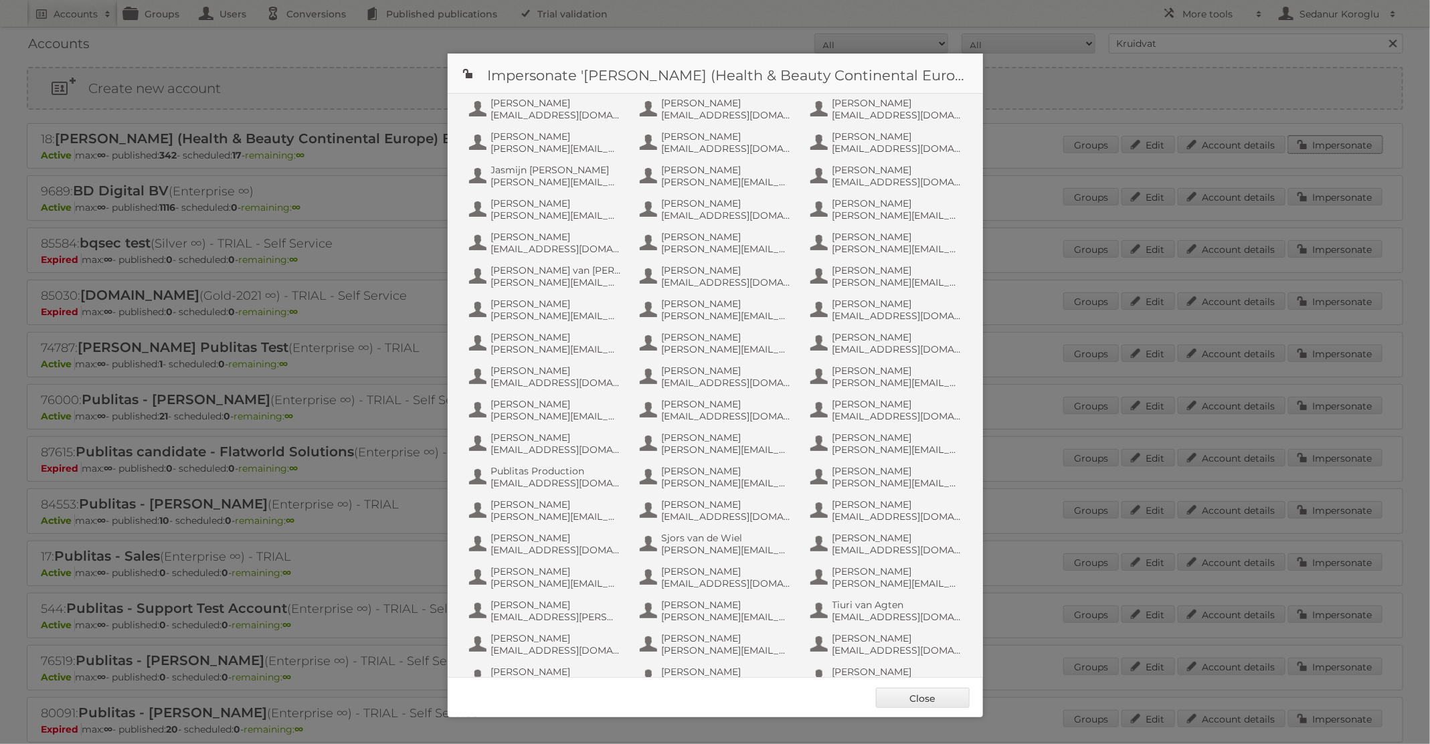
scroll to position [629, 0]
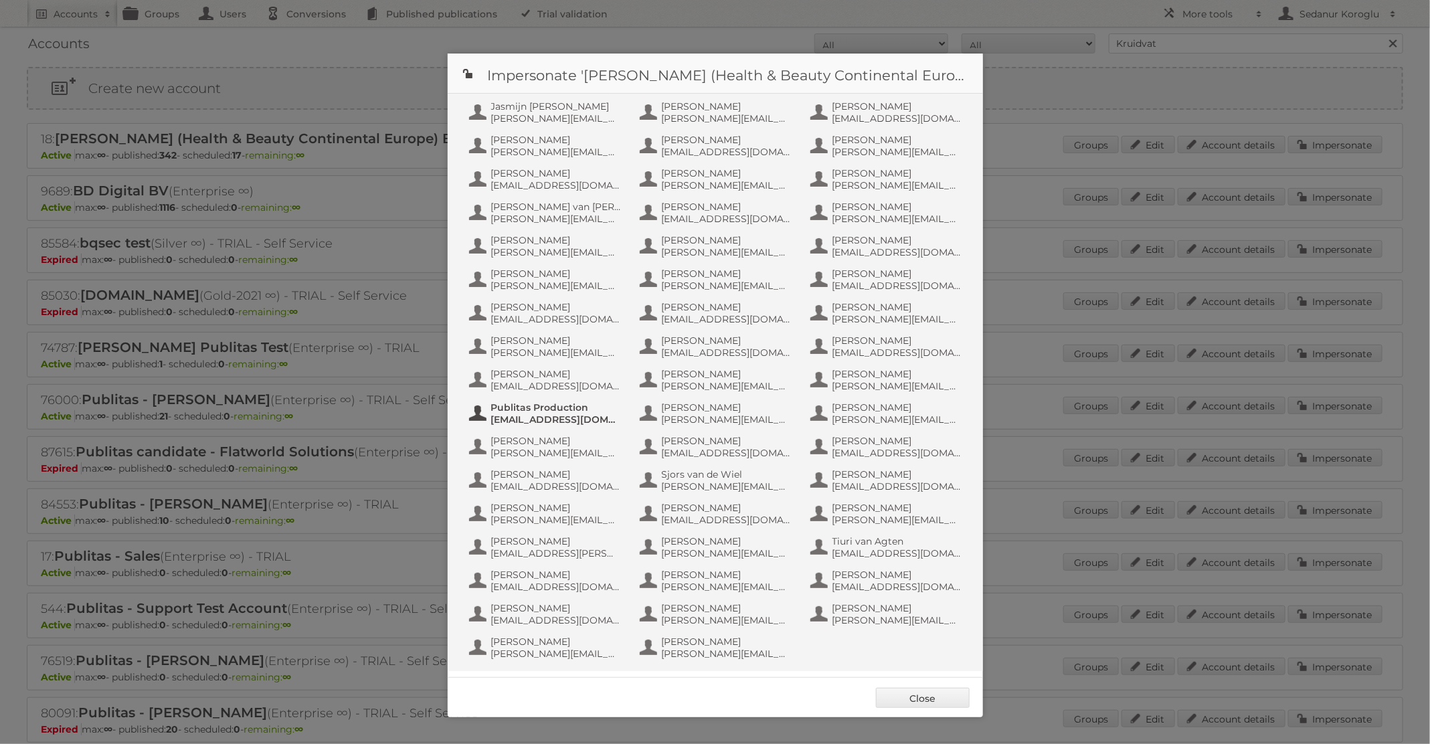
click at [583, 418] on span "info+aswatson-production@publitas.com" at bounding box center [556, 420] width 130 height 12
